Goal: Task Accomplishment & Management: Complete application form

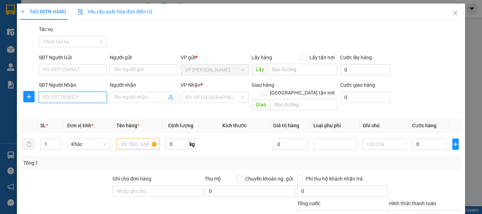
click at [67, 97] on input "SĐT Người Nhận" at bounding box center [73, 97] width 68 height 11
click at [71, 115] on div "0965550062 - a trương" at bounding box center [72, 112] width 59 height 8
type input "0965550062"
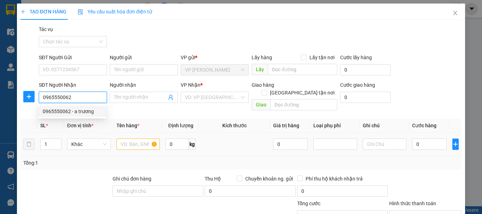
type input "a trương"
checkbox input "true"
type input "55 hải thượng"
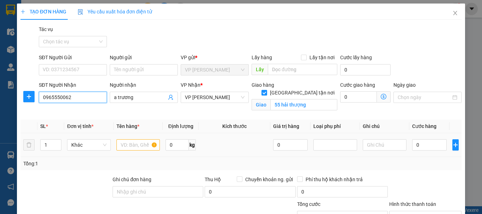
type input "0965550062"
click at [134, 145] on input "text" at bounding box center [139, 144] width 44 height 11
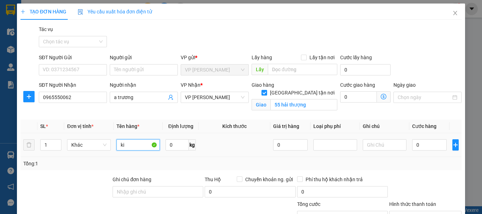
type input "k"
type input "máy in"
click at [425, 144] on input "0" at bounding box center [429, 144] width 35 height 11
type input "1"
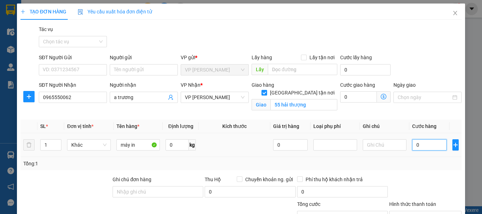
type input "1"
type input "10"
type input "100"
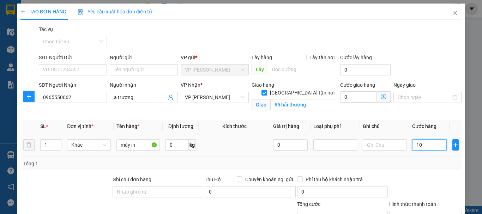
type input "100"
type input "1.000"
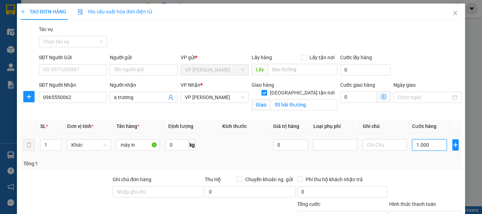
type input "10.000"
type input "100.000"
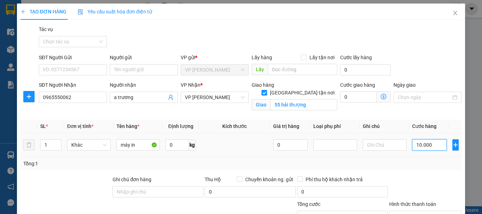
type input "100.000"
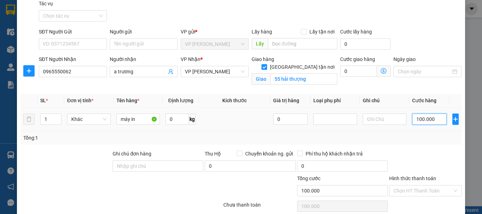
scroll to position [77, 0]
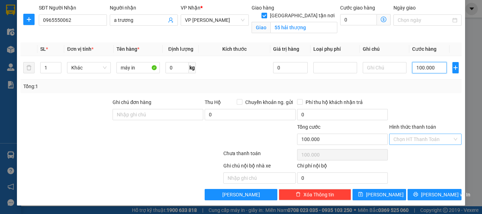
type input "100.000"
click at [428, 138] on input "Hình thức thanh toán" at bounding box center [423, 139] width 59 height 11
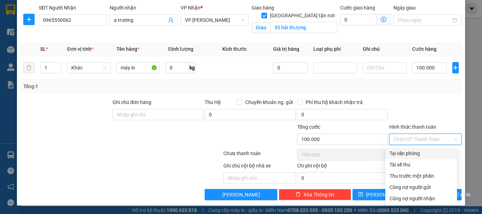
click at [422, 152] on div "Tại văn phòng" at bounding box center [421, 154] width 63 height 8
type input "0"
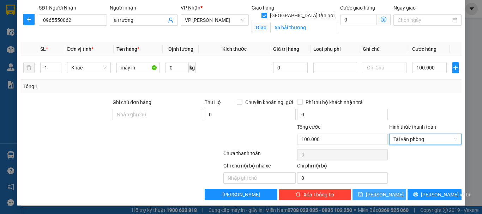
drag, startPoint x: 381, startPoint y: 197, endPoint x: 380, endPoint y: 191, distance: 5.4
click at [381, 195] on span "[PERSON_NAME]" at bounding box center [385, 195] width 38 height 8
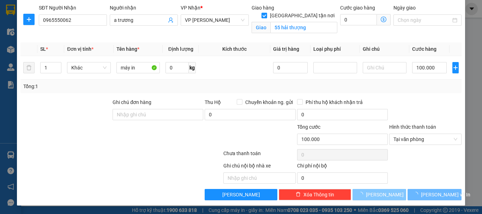
checkbox input "false"
type input "0"
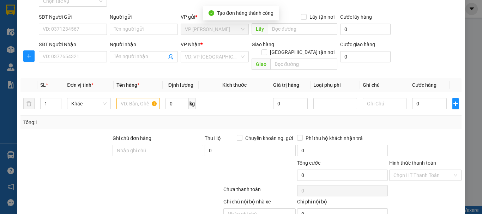
scroll to position [0, 0]
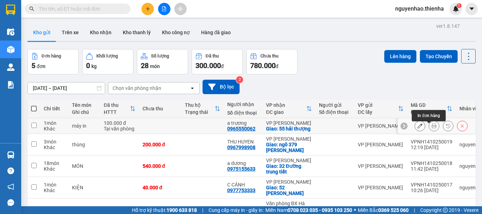
drag, startPoint x: 432, startPoint y: 131, endPoint x: 427, endPoint y: 127, distance: 6.3
click at [430, 130] on button at bounding box center [434, 126] width 10 height 12
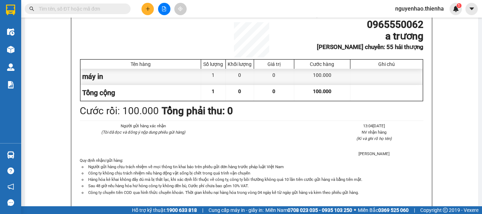
scroll to position [71, 0]
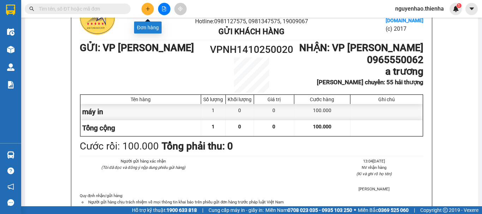
click at [146, 11] on button at bounding box center [148, 9] width 12 height 12
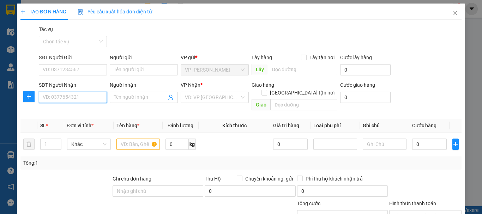
click at [84, 99] on input "SĐT Người Nhận" at bounding box center [73, 97] width 68 height 11
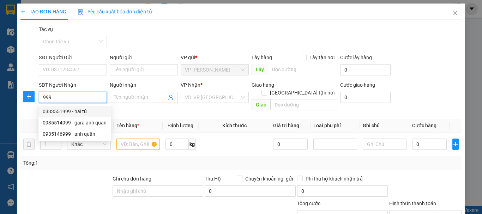
click at [85, 113] on div "0333551999 - hải tú" at bounding box center [75, 112] width 64 height 8
type input "0333551999"
type input "hải tú"
checkbox input "true"
type input "18 đặng dung hà tĩnh"
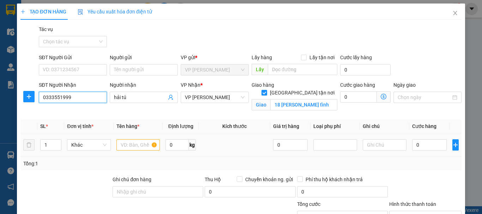
type input "0333551999"
click at [130, 144] on input "text" at bounding box center [139, 144] width 44 height 11
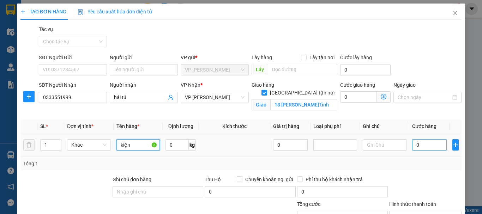
type input "kiện"
click at [426, 149] on input "0" at bounding box center [429, 144] width 35 height 11
type input "7"
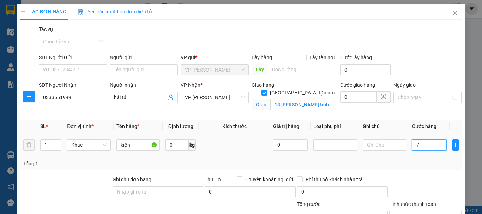
type input "70"
type input "700"
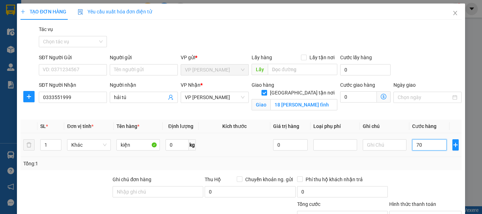
type input "700"
type input "7.000"
type input "70.000"
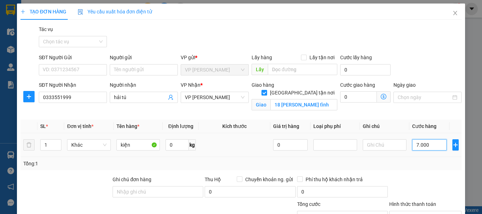
type input "70.000"
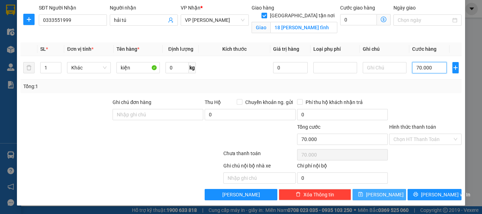
type input "70.000"
drag, startPoint x: 383, startPoint y: 197, endPoint x: 238, endPoint y: 213, distance: 146.0
click at [382, 196] on span "Lưu" at bounding box center [385, 195] width 38 height 8
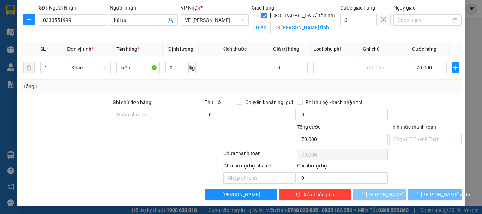
checkbox input "false"
type input "0"
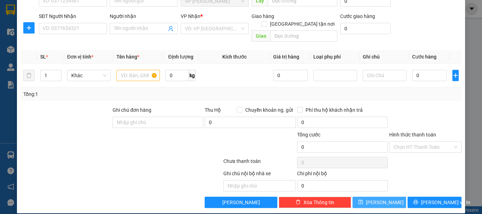
scroll to position [0, 0]
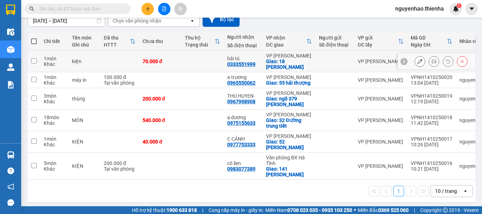
scroll to position [71, 0]
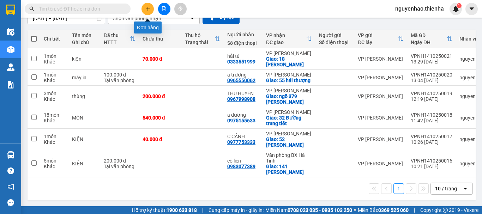
click at [149, 9] on icon "plus" at bounding box center [148, 8] width 4 height 0
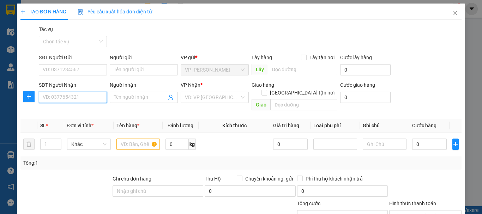
click at [68, 100] on input "SĐT Người Nhận" at bounding box center [73, 97] width 68 height 11
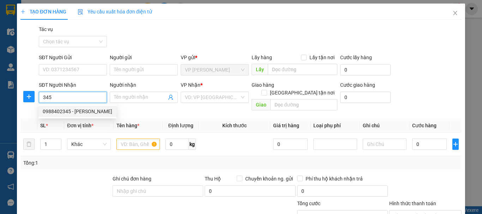
click at [67, 111] on div "0988402345 - [PERSON_NAME]" at bounding box center [78, 112] width 70 height 8
type input "0988402345"
type input "[PERSON_NAME]"
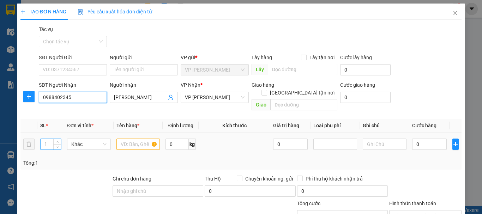
type input "0988402345"
click at [48, 139] on input "1" at bounding box center [51, 144] width 20 height 11
type input "76"
click at [135, 139] on input "text" at bounding box center [139, 144] width 44 height 11
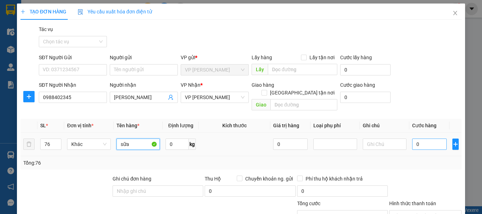
type input "sữa"
click at [414, 139] on input "0" at bounding box center [429, 144] width 35 height 11
click at [453, 13] on span "Close" at bounding box center [456, 14] width 20 height 20
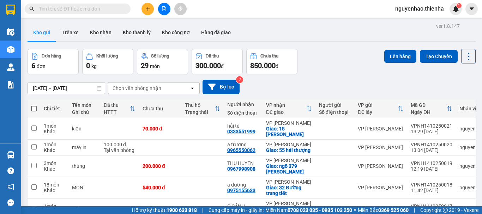
scroll to position [35, 0]
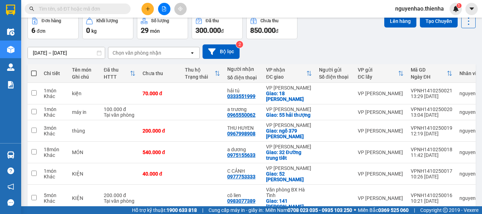
click at [34, 74] on span at bounding box center [34, 74] width 6 height 6
click at [34, 70] on input "checkbox" at bounding box center [34, 70] width 0 height 0
checkbox input "true"
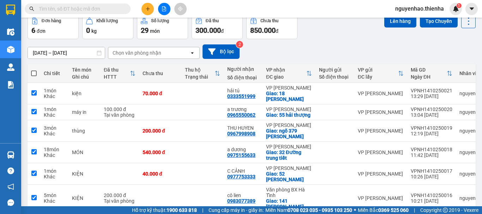
checkbox input "true"
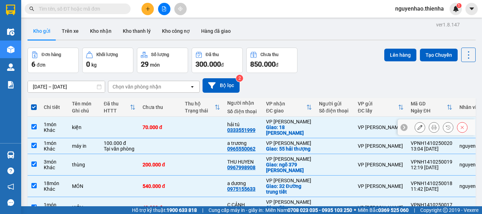
scroll to position [0, 0]
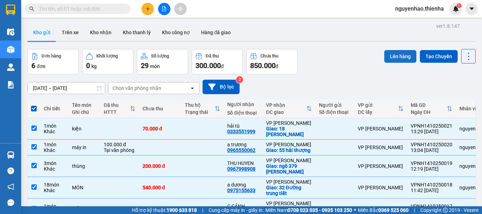
click at [388, 57] on button "Lên hàng" at bounding box center [401, 56] width 32 height 13
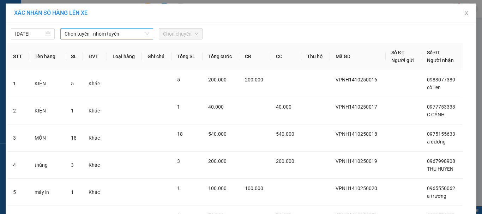
click at [114, 35] on span "Chọn tuyến - nhóm tuyến" at bounding box center [107, 34] width 84 height 11
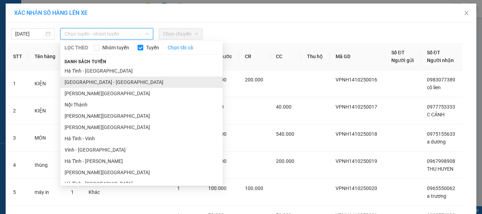
click at [105, 80] on li "Hà Nội - Hà Tĩnh" at bounding box center [141, 82] width 162 height 11
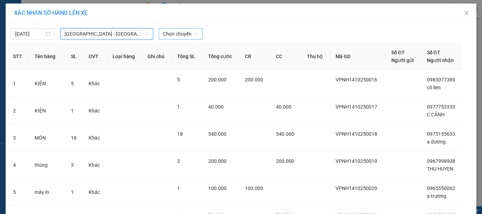
click at [179, 32] on span "Chọn chuyến" at bounding box center [180, 34] width 35 height 11
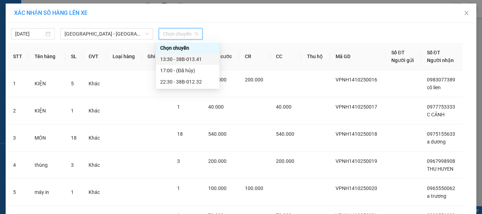
click at [186, 61] on div "13:30 - 38B-013.41" at bounding box center [187, 59] width 55 height 8
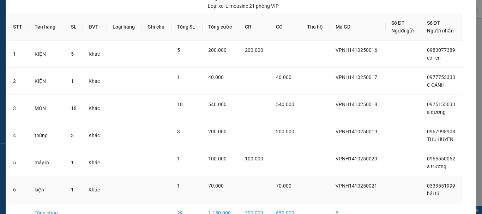
scroll to position [86, 0]
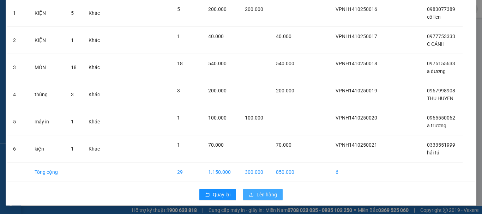
click at [262, 194] on span "Lên hàng" at bounding box center [267, 195] width 20 height 8
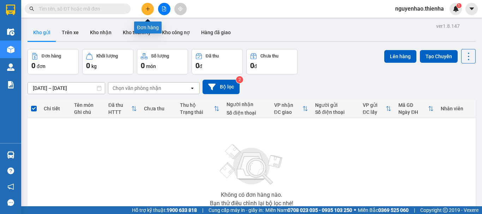
click at [147, 7] on icon "plus" at bounding box center [148, 8] width 5 height 5
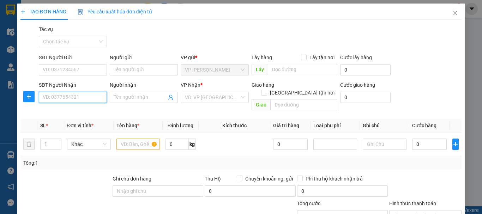
click at [71, 96] on input "SĐT Người Nhận" at bounding box center [73, 97] width 68 height 11
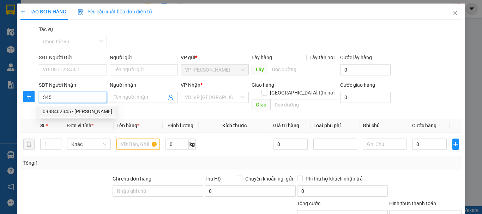
click at [72, 111] on div "0988402345 - [PERSON_NAME]" at bounding box center [78, 112] width 70 height 8
type input "0988402345"
type input "[PERSON_NAME]"
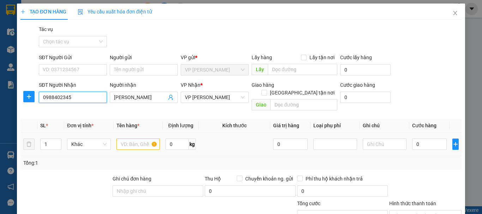
type input "0988402345"
click at [132, 139] on input "text" at bounding box center [139, 144] width 44 height 11
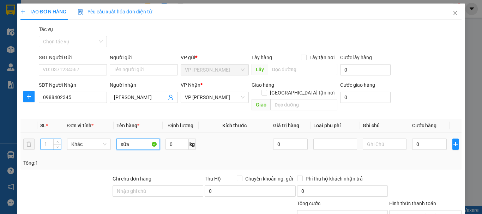
type input "sữa"
click at [49, 139] on input "1" at bounding box center [51, 144] width 20 height 11
type input "76"
click at [421, 139] on input "0" at bounding box center [429, 144] width 35 height 11
type input "5"
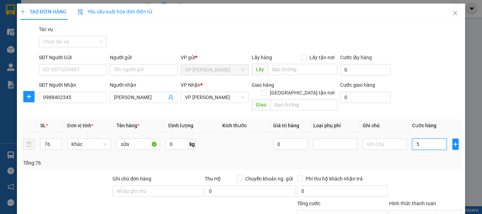
type input "5"
type input "53"
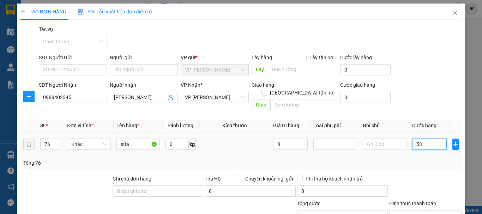
type input "530"
type input "5.300"
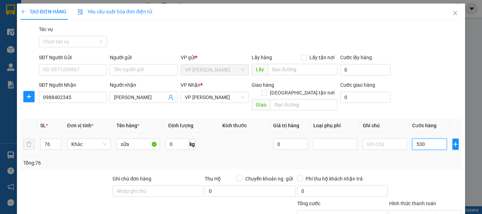
type input "5.300"
type input "53.000"
type input "530.000"
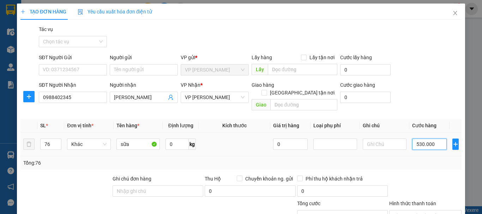
type input "530.000"
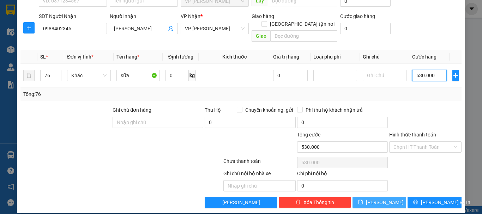
type input "530.000"
click at [376, 199] on span "[PERSON_NAME]" at bounding box center [385, 203] width 38 height 8
type input "1"
type input "0"
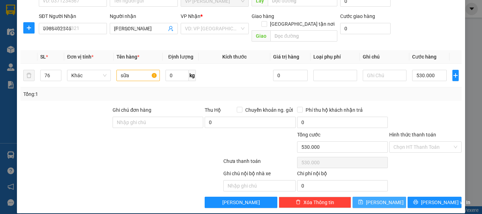
type input "0"
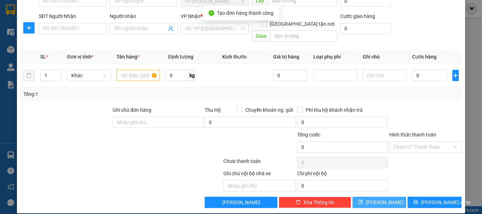
scroll to position [0, 0]
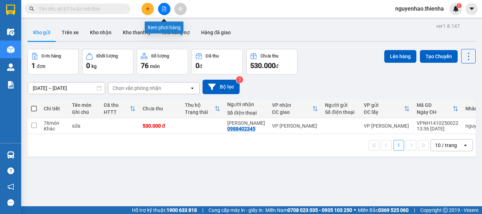
click at [161, 9] on button at bounding box center [164, 9] width 12 height 12
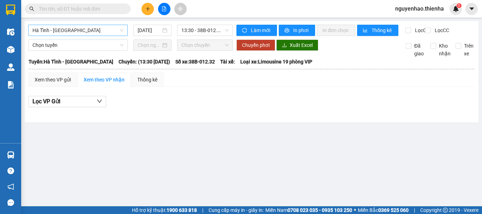
click at [107, 32] on span "Hà Tĩnh - Hà Nội" at bounding box center [77, 30] width 91 height 11
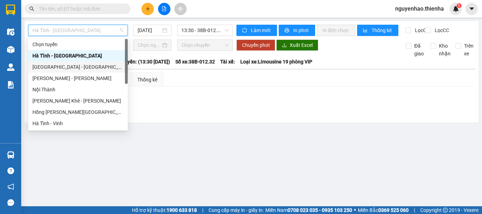
click at [76, 68] on div "Hà Nội - Hà Tĩnh" at bounding box center [77, 67] width 91 height 8
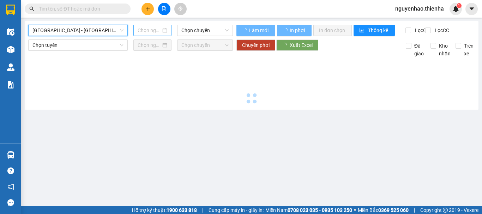
type input "14/10/2025"
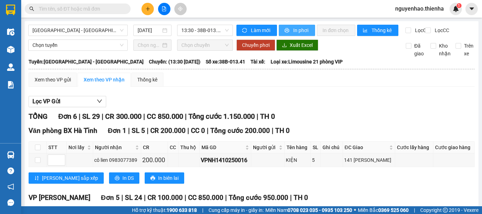
click at [302, 28] on span "In phơi" at bounding box center [301, 30] width 16 height 8
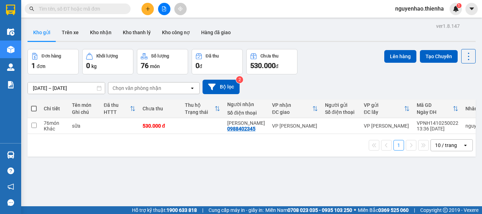
click at [150, 8] on icon "plus" at bounding box center [148, 8] width 5 height 5
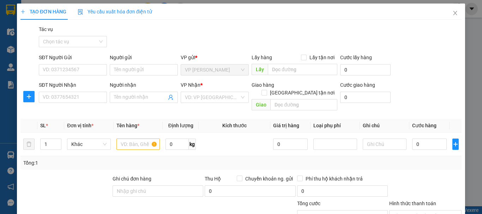
click at [70, 103] on div "SĐT Người Nhận VD: 0377654321" at bounding box center [73, 93] width 68 height 25
click at [73, 100] on input "SĐT Người Nhận" at bounding box center [73, 97] width 68 height 11
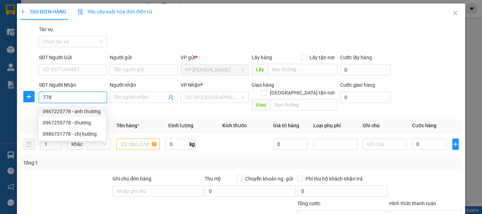
click at [80, 114] on div "0967225778 - anh thương" at bounding box center [72, 112] width 59 height 8
type input "0967225778"
type input "anh thương"
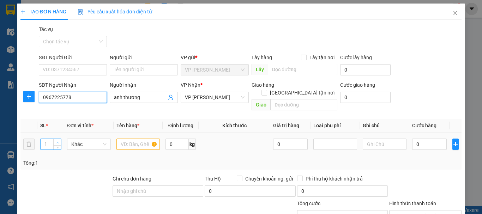
type input "0967225778"
click at [58, 142] on icon "up" at bounding box center [58, 143] width 2 height 2
type input "3"
click at [58, 142] on icon "up" at bounding box center [58, 143] width 2 height 2
click at [138, 139] on input "text" at bounding box center [139, 144] width 44 height 11
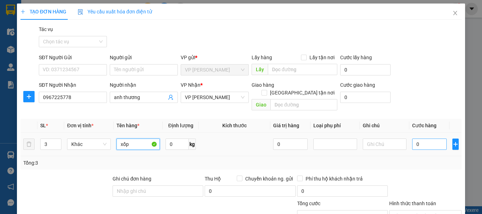
type input "xốp"
click at [432, 139] on input "0" at bounding box center [429, 144] width 35 height 11
type input "1"
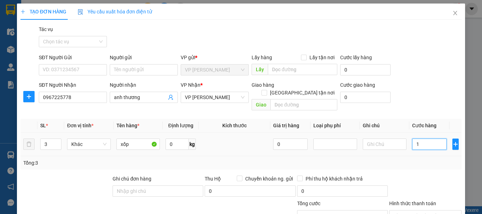
type input "15"
type input "150"
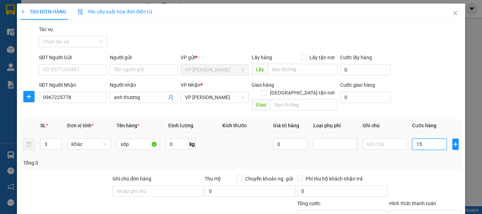
type input "150"
type input "1.500"
type input "15.000"
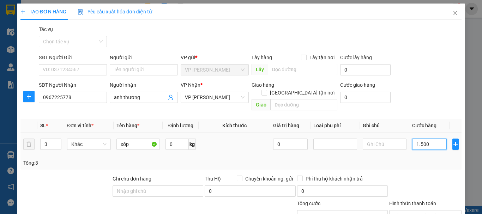
type input "15.000"
type input "150.000"
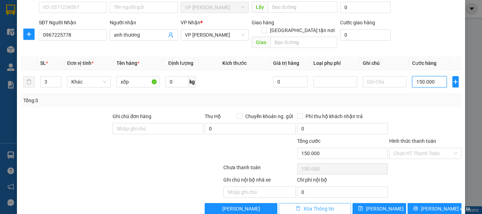
scroll to position [69, 0]
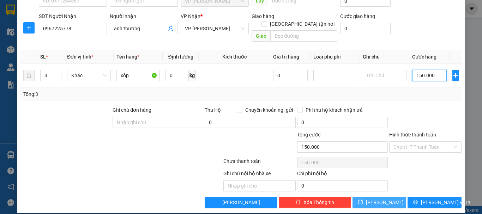
type input "150.000"
click at [384, 197] on button "[PERSON_NAME]" at bounding box center [380, 202] width 54 height 11
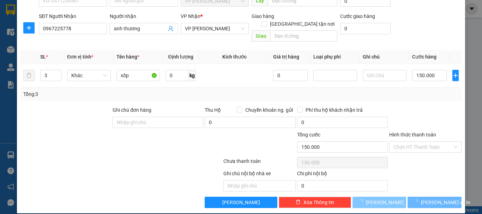
type input "1"
type input "0"
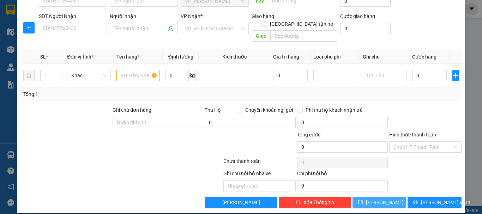
click at [353, 197] on button "[PERSON_NAME]" at bounding box center [380, 202] width 54 height 11
